Goal: Task Accomplishment & Management: Use online tool/utility

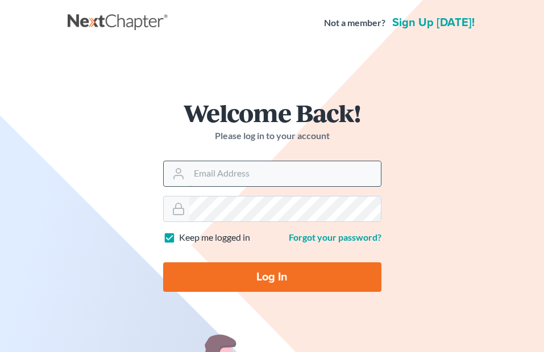
click at [268, 172] on input "Email Address" at bounding box center [284, 173] width 191 height 25
type input "[EMAIL_ADDRESS][DOMAIN_NAME]"
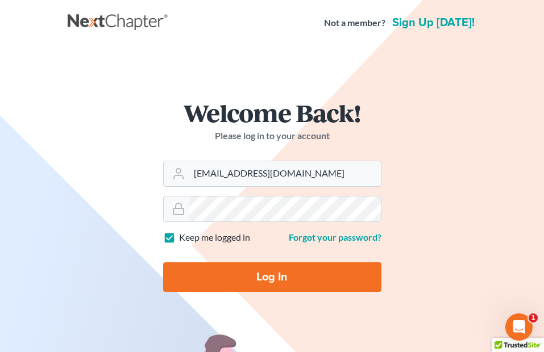
click at [253, 270] on input "Log In" at bounding box center [272, 277] width 218 height 30
type input "Thinking..."
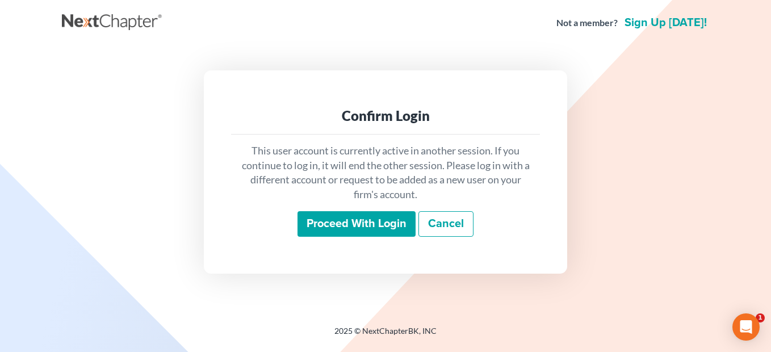
click at [387, 218] on input "Proceed with login" at bounding box center [357, 224] width 118 height 26
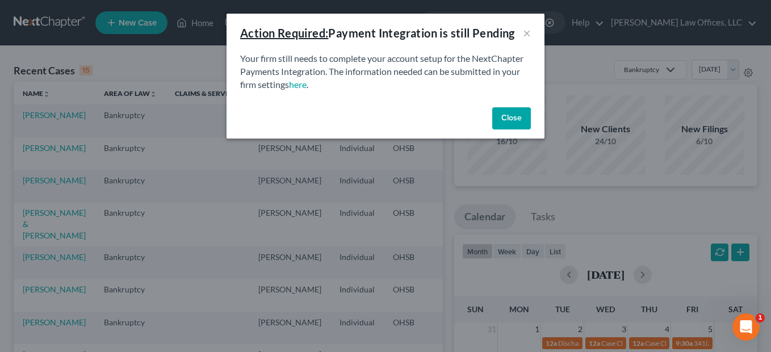
click at [508, 121] on button "Close" at bounding box center [511, 118] width 39 height 23
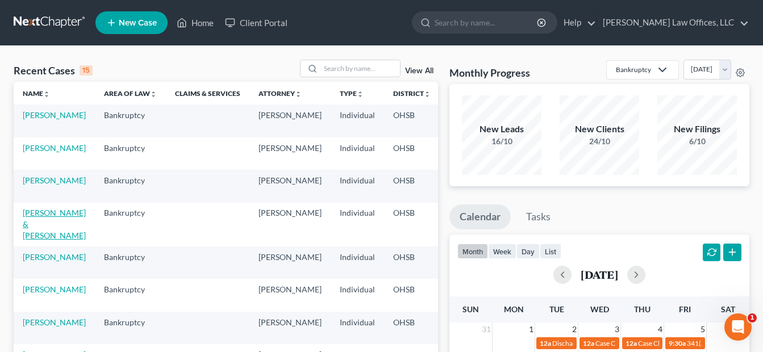
click at [32, 210] on link "Lewis, Jay & Alie" at bounding box center [54, 224] width 63 height 32
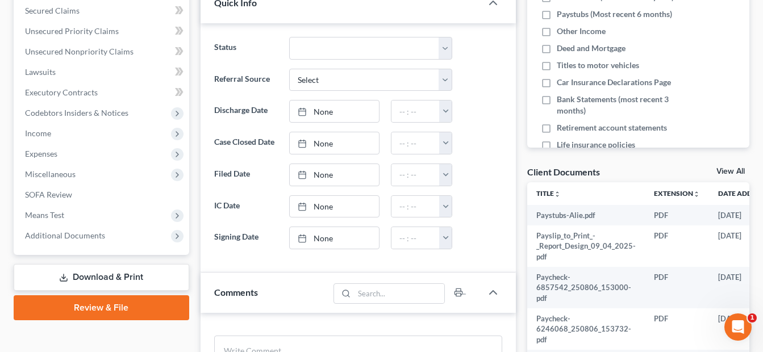
scroll to position [341, 0]
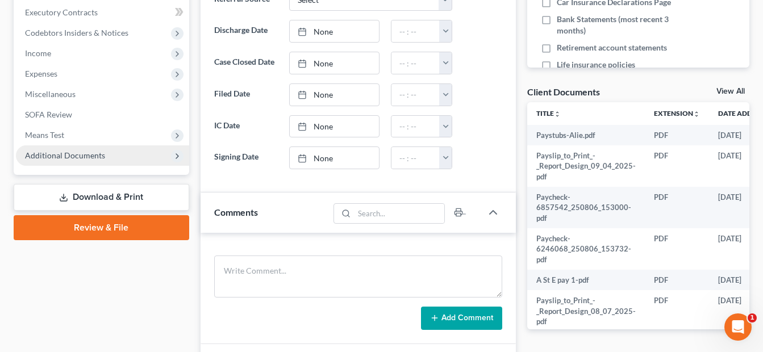
click at [103, 152] on span "Additional Documents" at bounding box center [65, 156] width 80 height 10
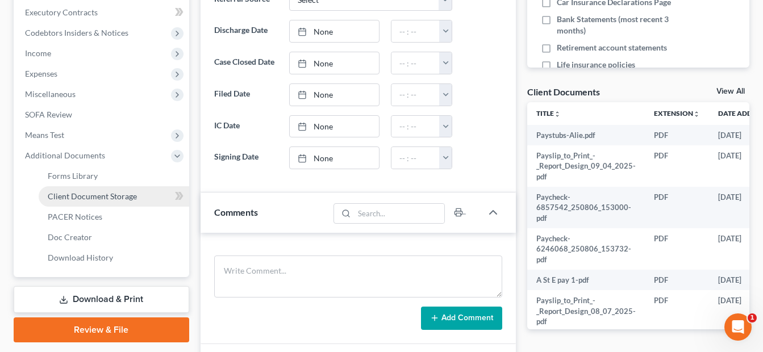
click at [127, 197] on span "Client Document Storage" at bounding box center [92, 196] width 89 height 10
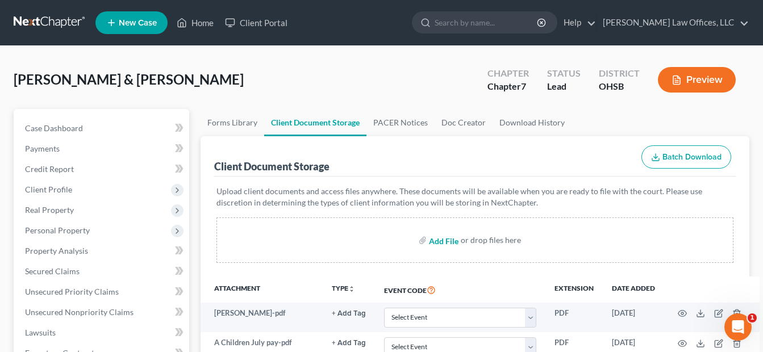
click at [453, 241] on input "file" at bounding box center [442, 240] width 27 height 20
type input "C:\fakepath\Jay Lewis (1).pdf"
